Goal: Obtain resource: Download file/media

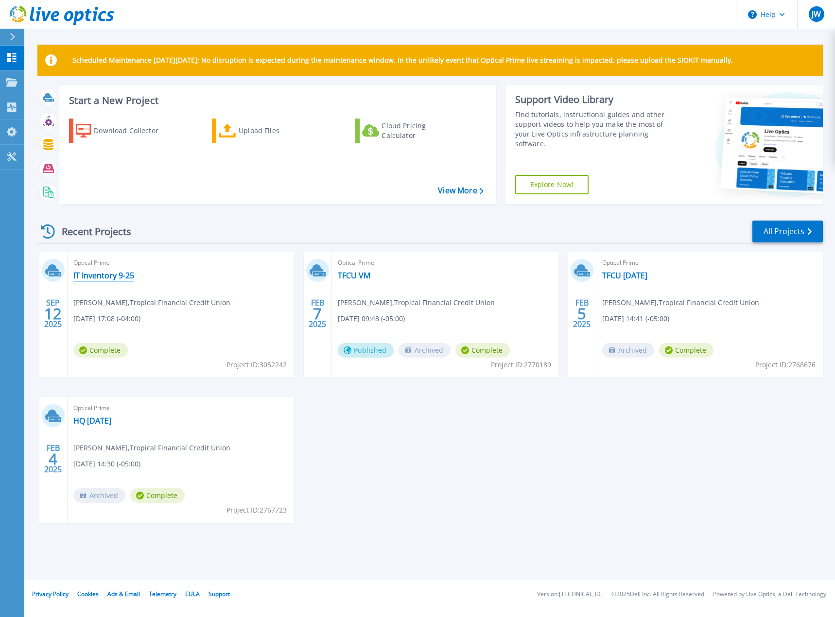
click at [113, 277] on link "IT Inventory 9-25" at bounding box center [103, 276] width 61 height 10
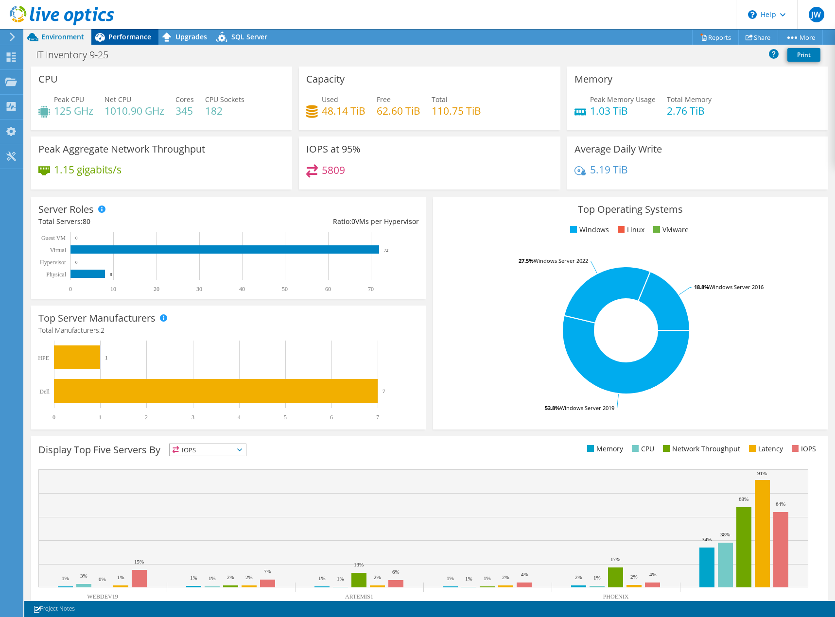
click at [131, 41] on span "Performance" at bounding box center [129, 36] width 43 height 9
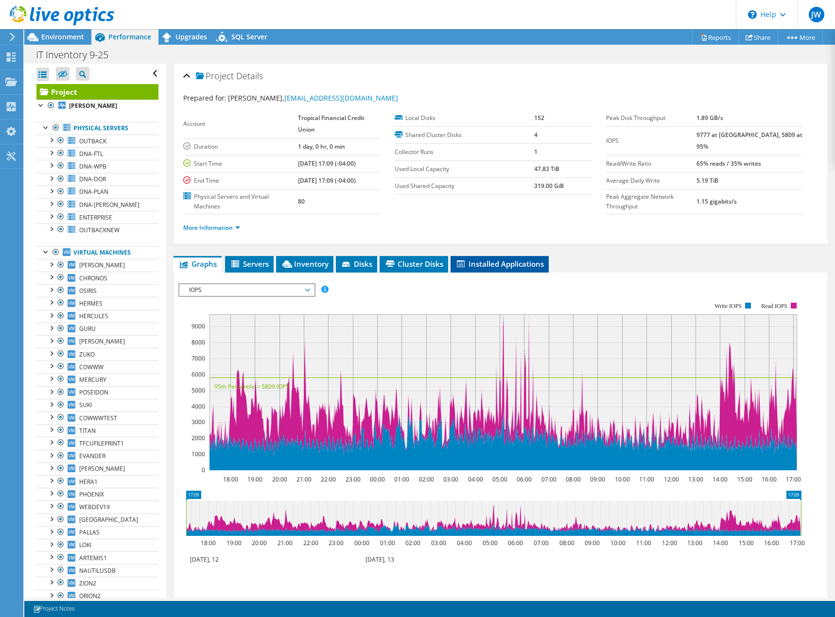
click at [494, 263] on span "Installed Applications" at bounding box center [499, 264] width 88 height 10
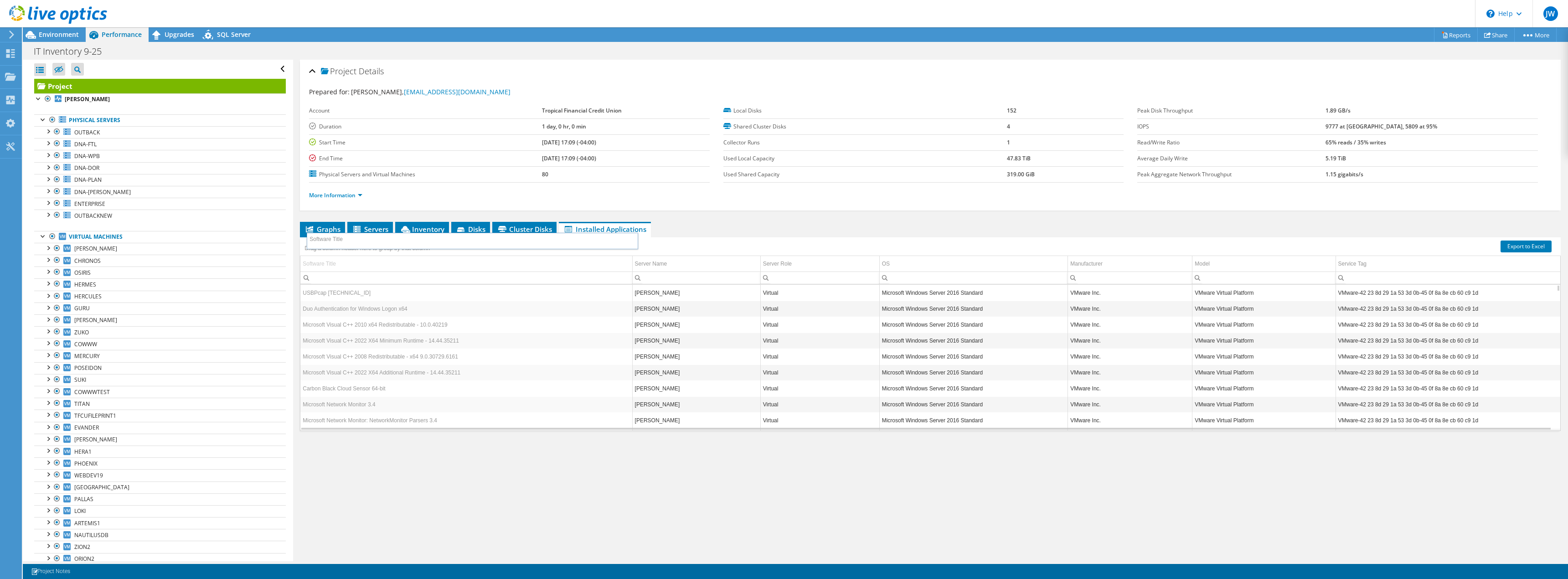
drag, startPoint x: 329, startPoint y: 265, endPoint x: 336, endPoint y: 241, distance: 25.0
click at [336, 241] on body "JW End User Jaime Wehner jwehner@tfcu-fl.org Tropical Financial Credit Union My…" at bounding box center [784, 289] width 1568 height 579
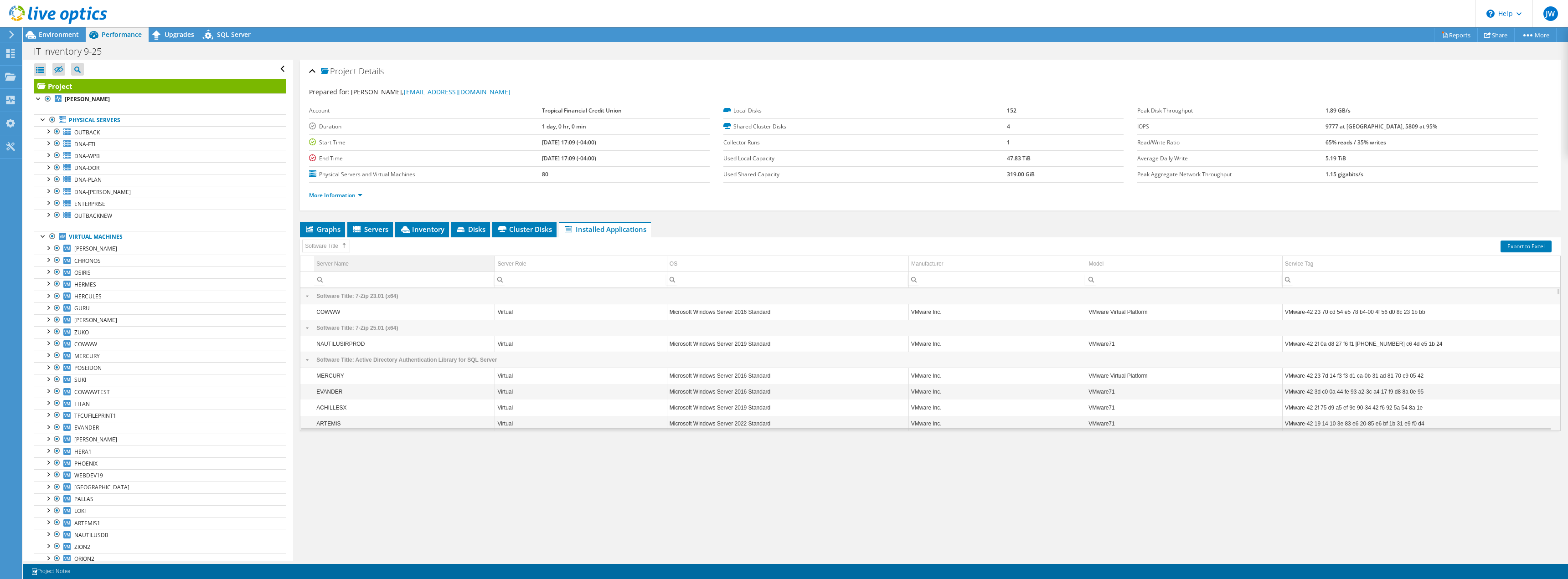
click at [358, 261] on td "Server Name" at bounding box center [404, 264] width 181 height 16
click at [783, 247] on link "Export to Excel" at bounding box center [1526, 246] width 51 height 12
